Goal: Find specific page/section: Find specific page/section

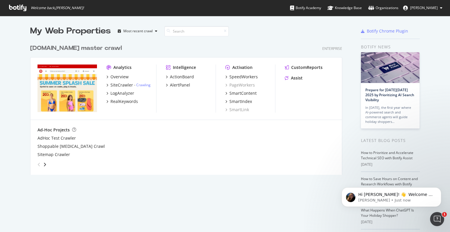
click at [241, 137] on div "AdHoc Test Crawler" at bounding box center [185, 138] width 297 height 6
click at [153, 30] on div "button" at bounding box center [156, 31] width 7 height 4
click at [221, 44] on div "[DOMAIN_NAME] master crawl Enterprise Analytics Overview SiteCrawler - Crawling…" at bounding box center [188, 106] width 317 height 138
